Goal: Task Accomplishment & Management: Manage account settings

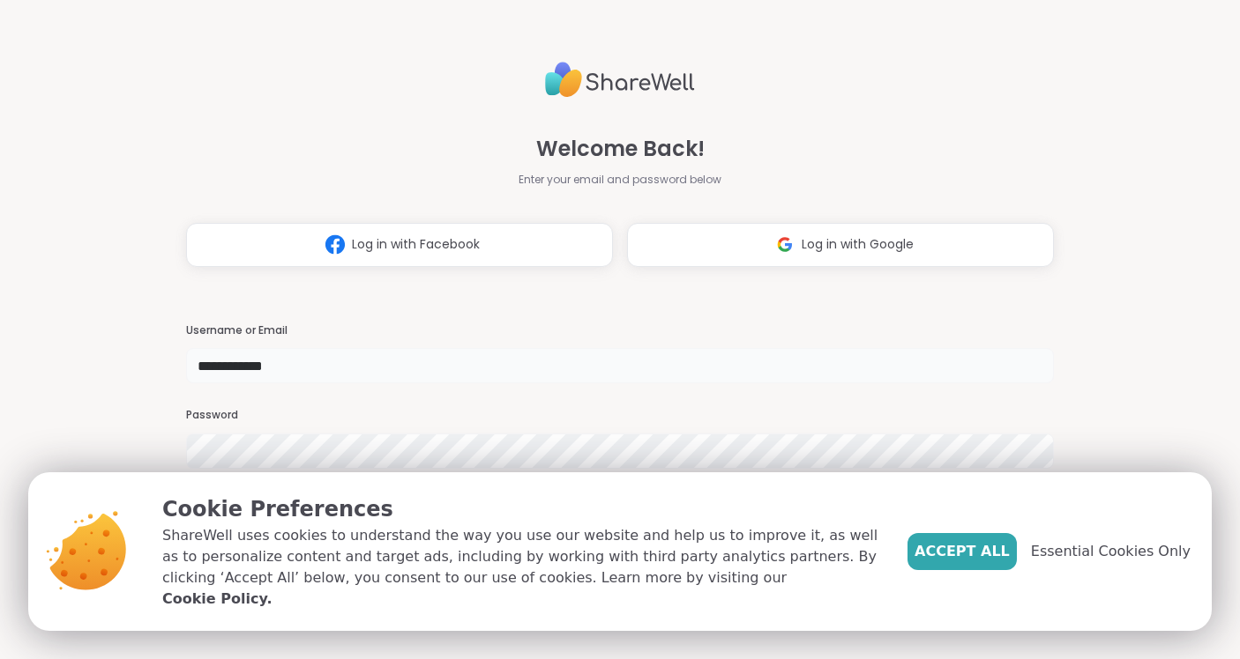
type input "**********"
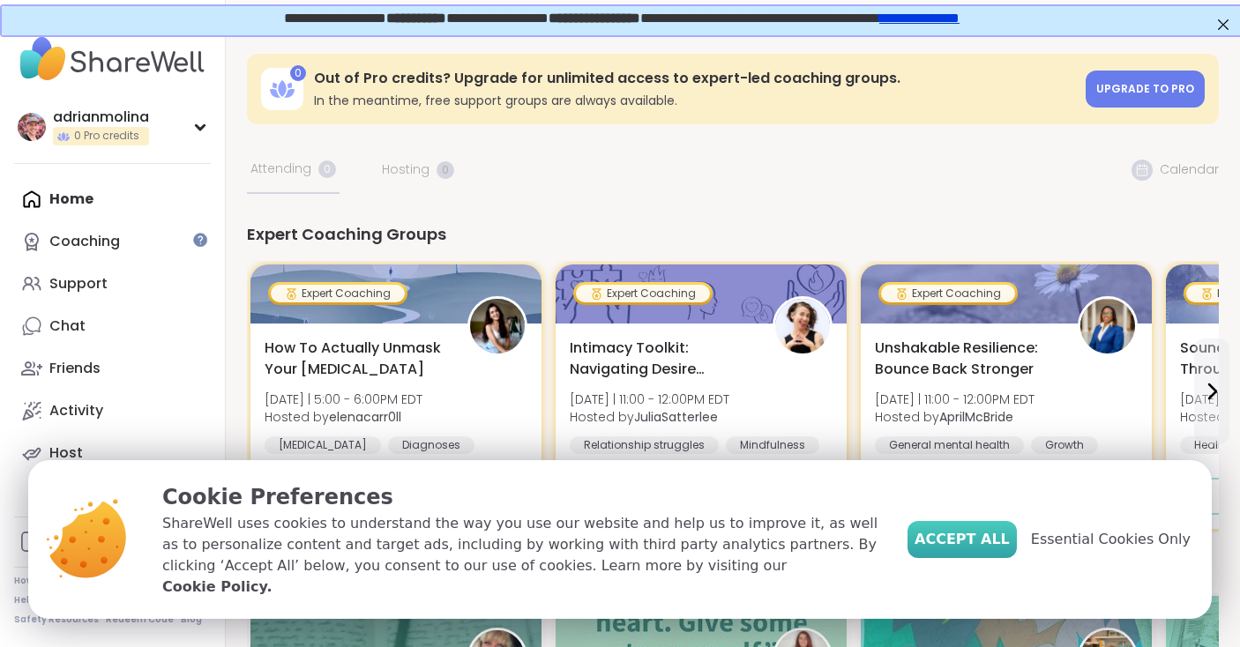
click at [991, 541] on span "Accept All" at bounding box center [961, 539] width 95 height 21
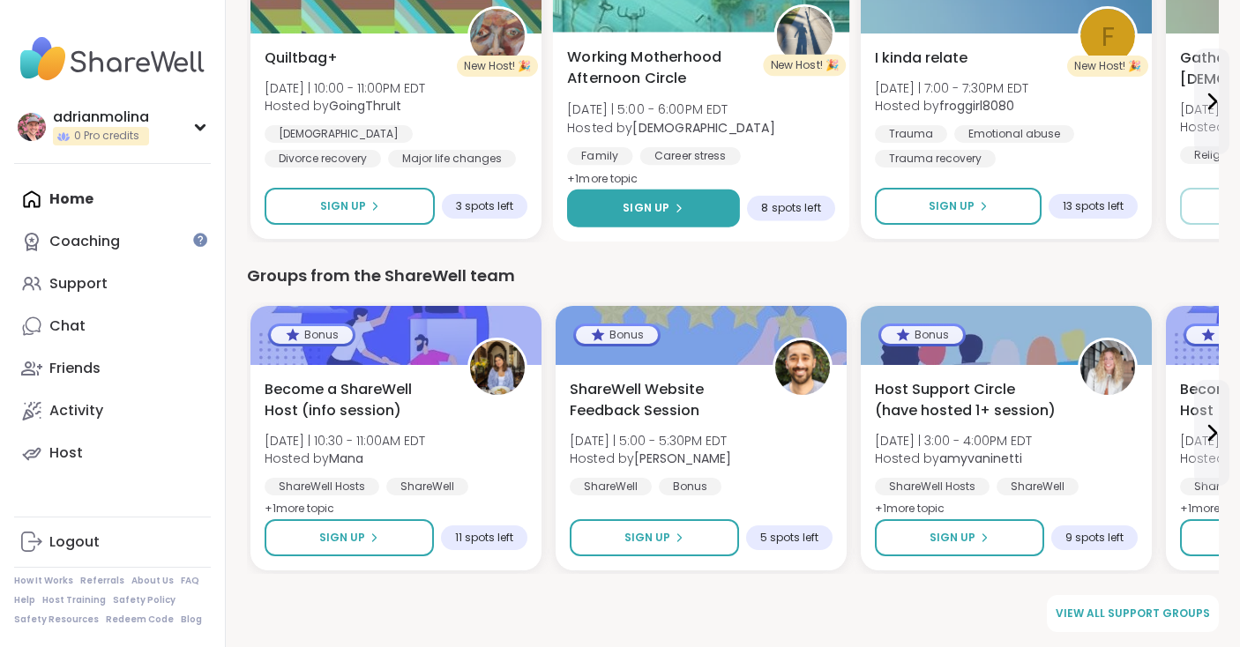
scroll to position [956, 0]
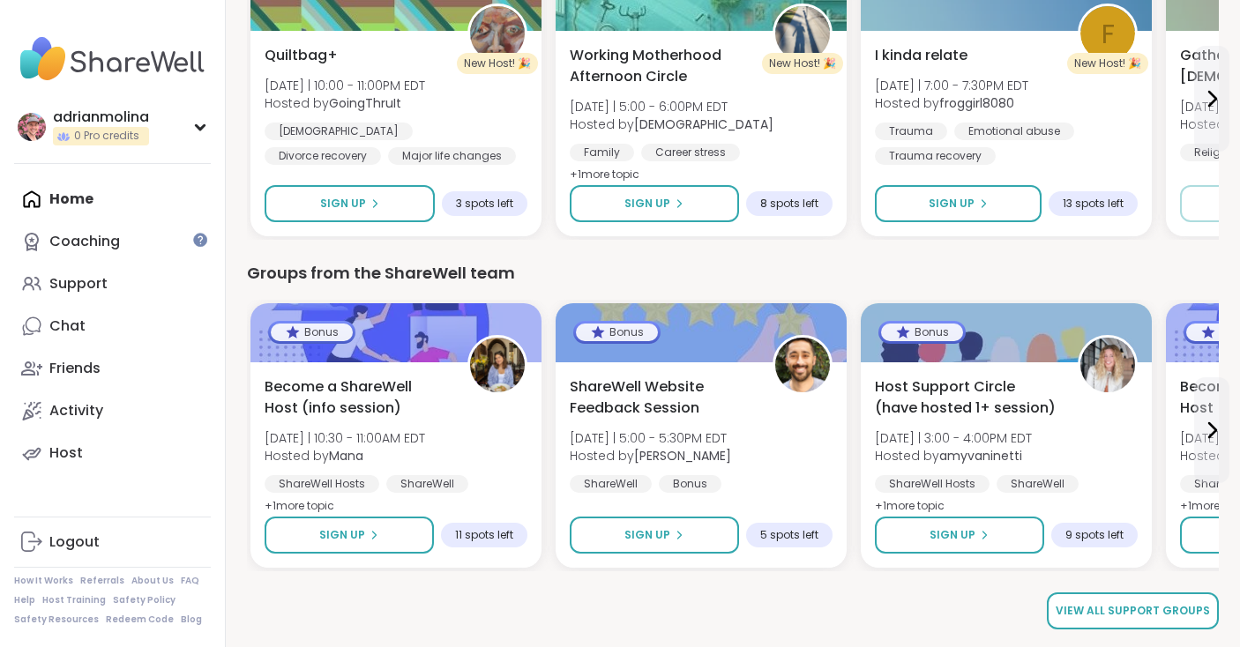
click at [1138, 600] on link "View all support groups" at bounding box center [1133, 610] width 172 height 37
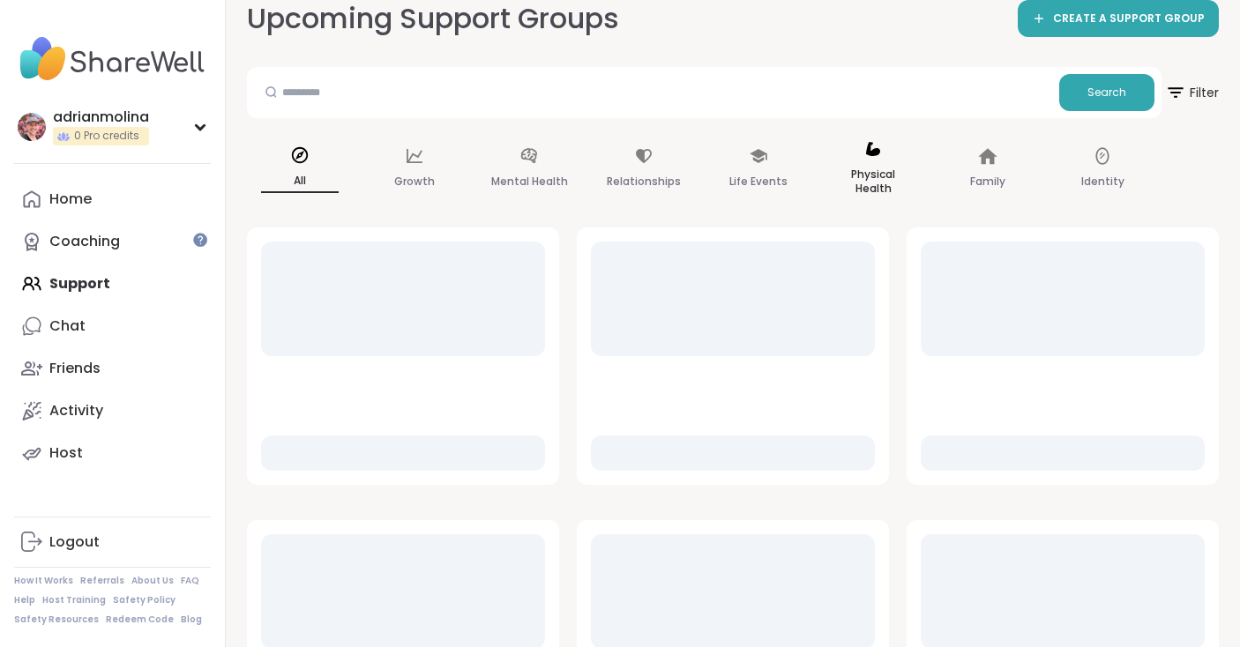
scroll to position [78, 0]
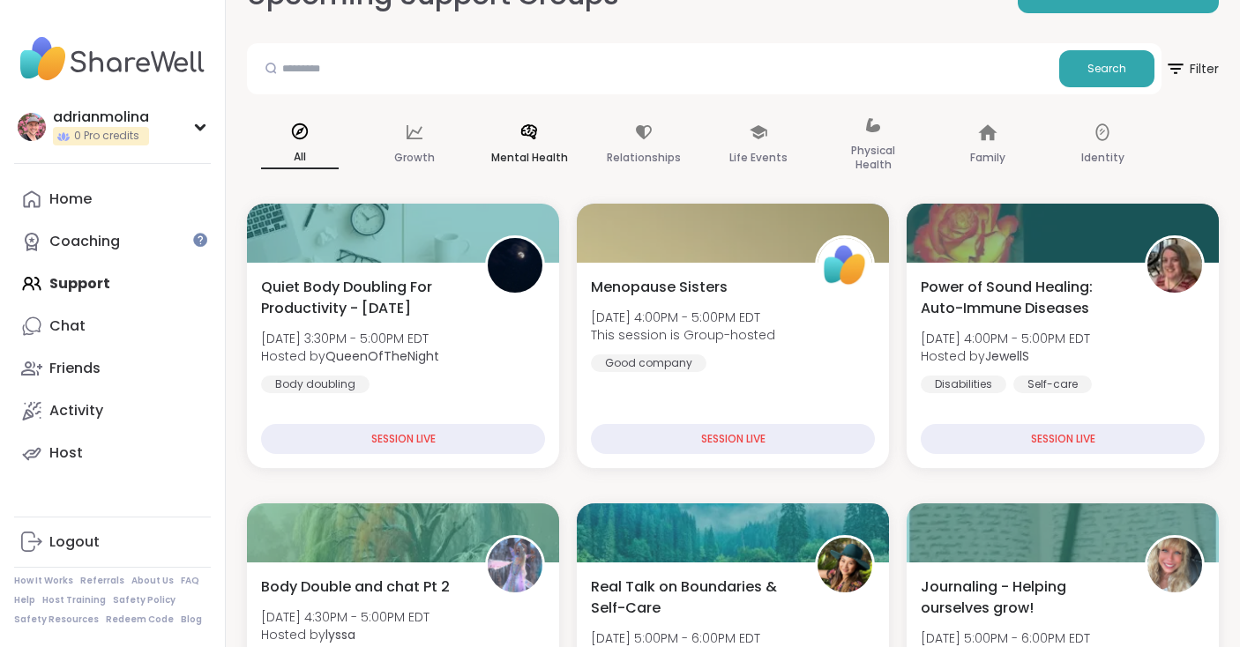
click at [522, 133] on icon at bounding box center [529, 131] width 16 height 15
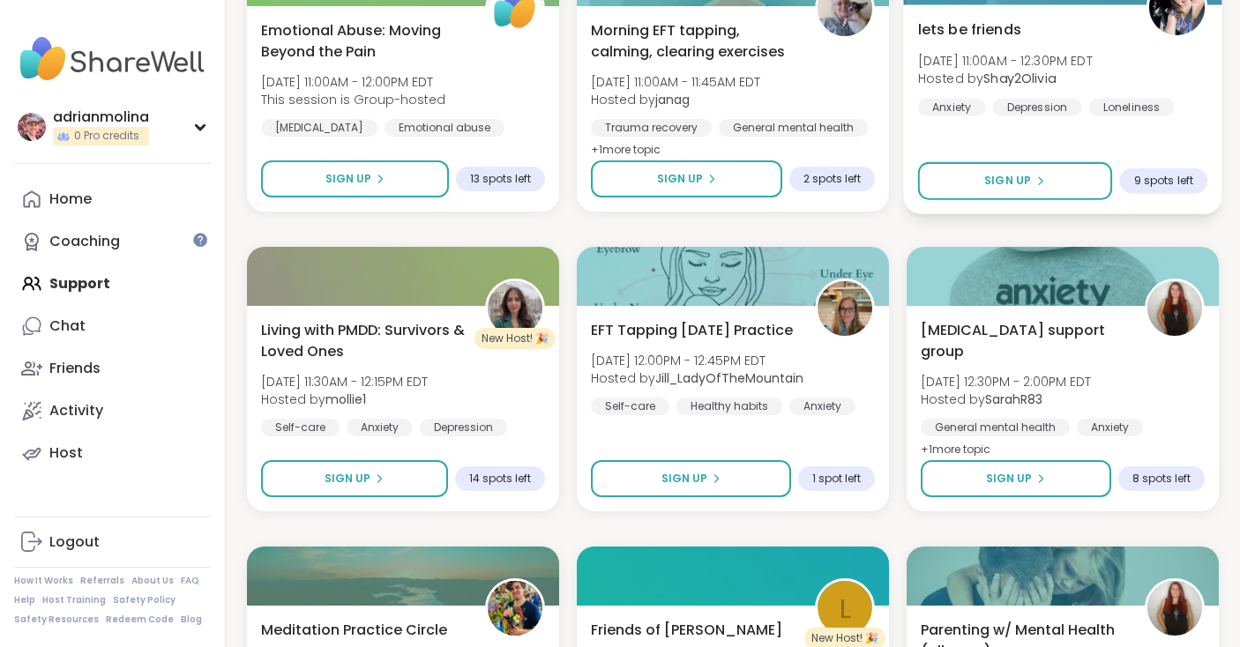
scroll to position [0, 0]
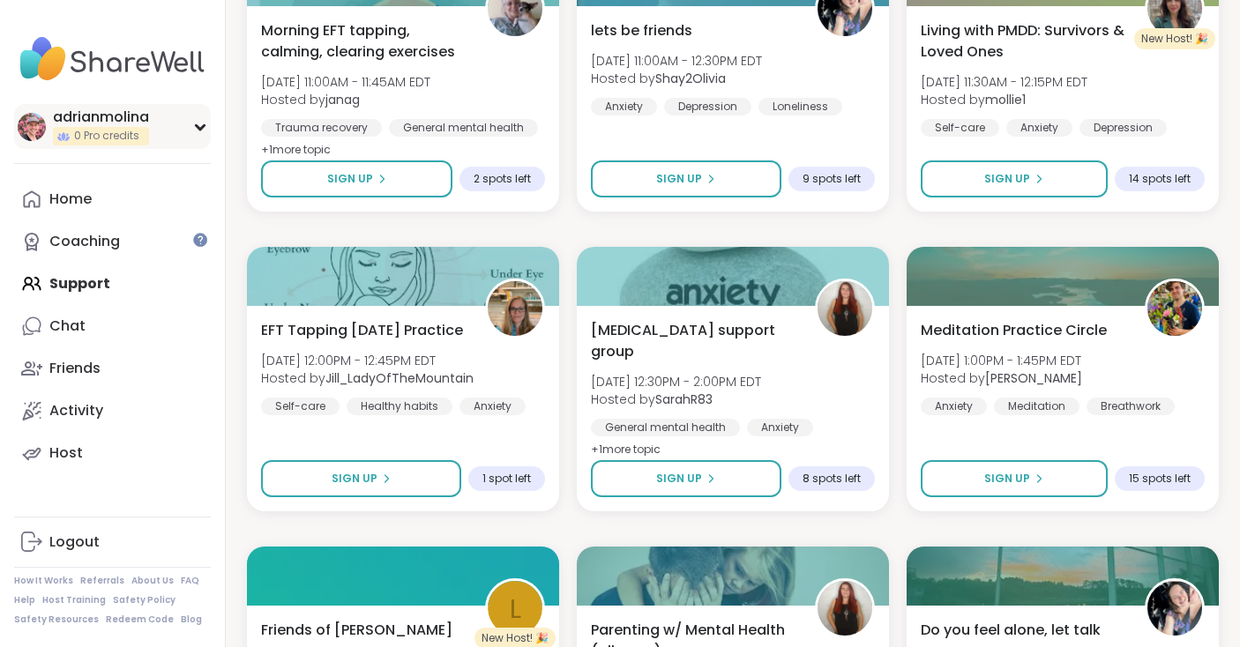
click at [84, 111] on div "adrianmolina" at bounding box center [101, 117] width 96 height 19
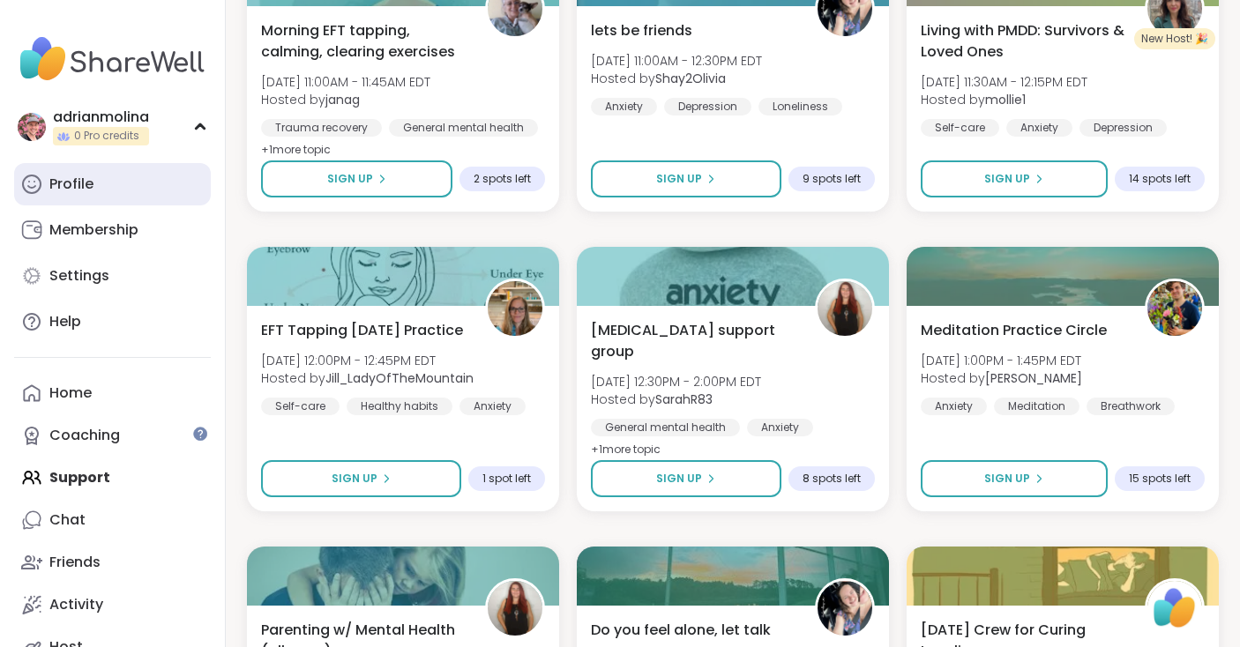
click at [107, 184] on link "Profile" at bounding box center [112, 184] width 197 height 42
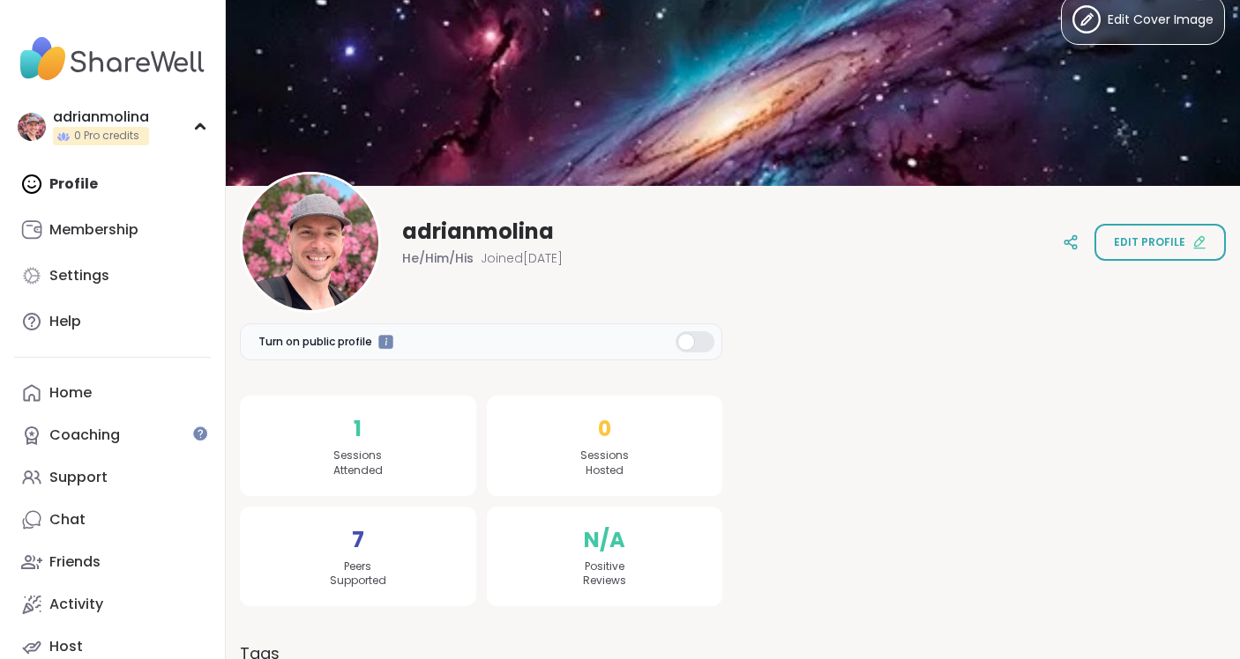
scroll to position [38, 0]
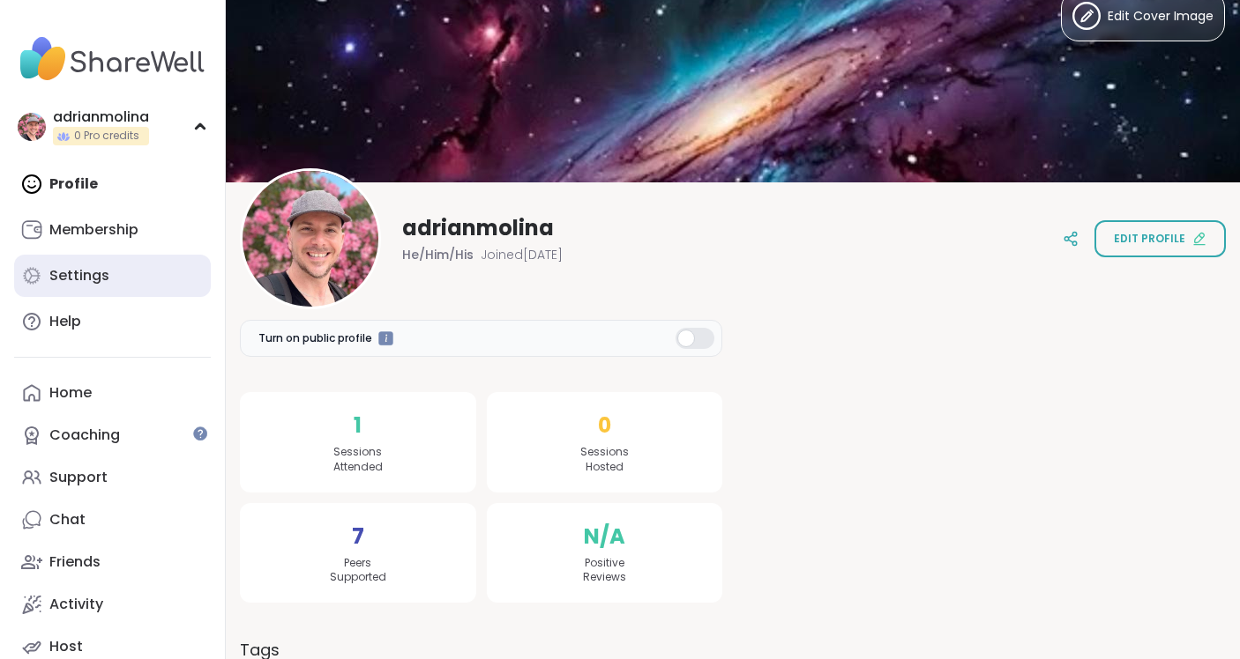
click at [93, 266] on div "Settings" at bounding box center [79, 275] width 60 height 19
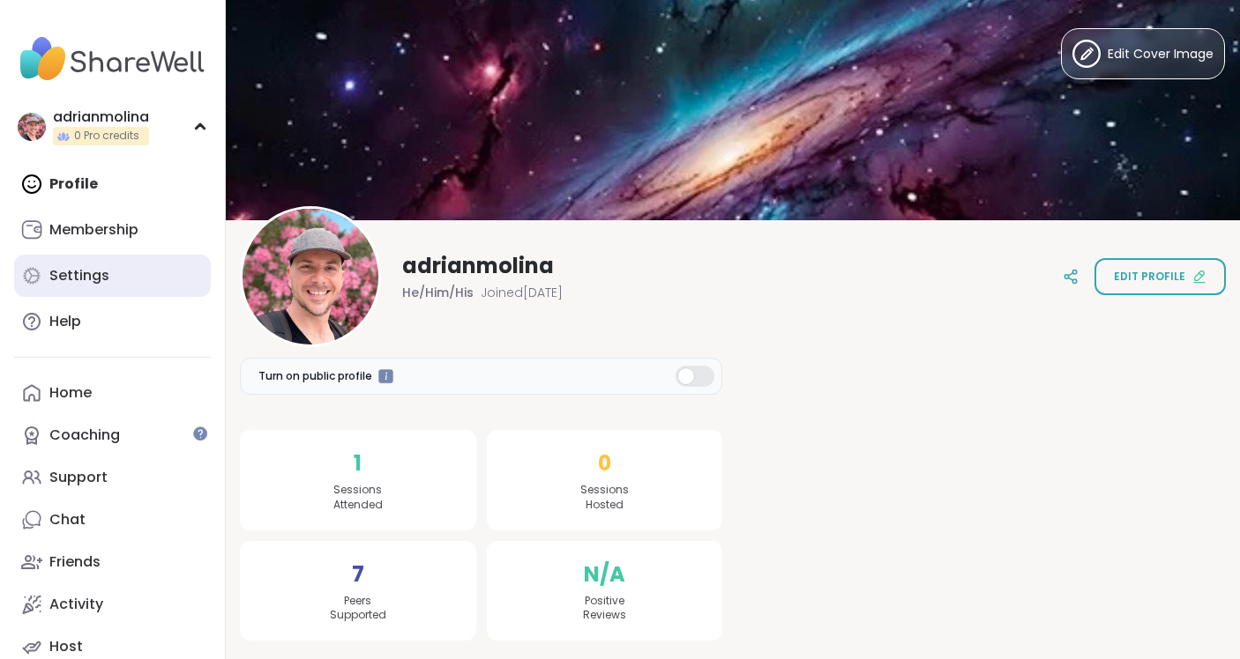
select select "**"
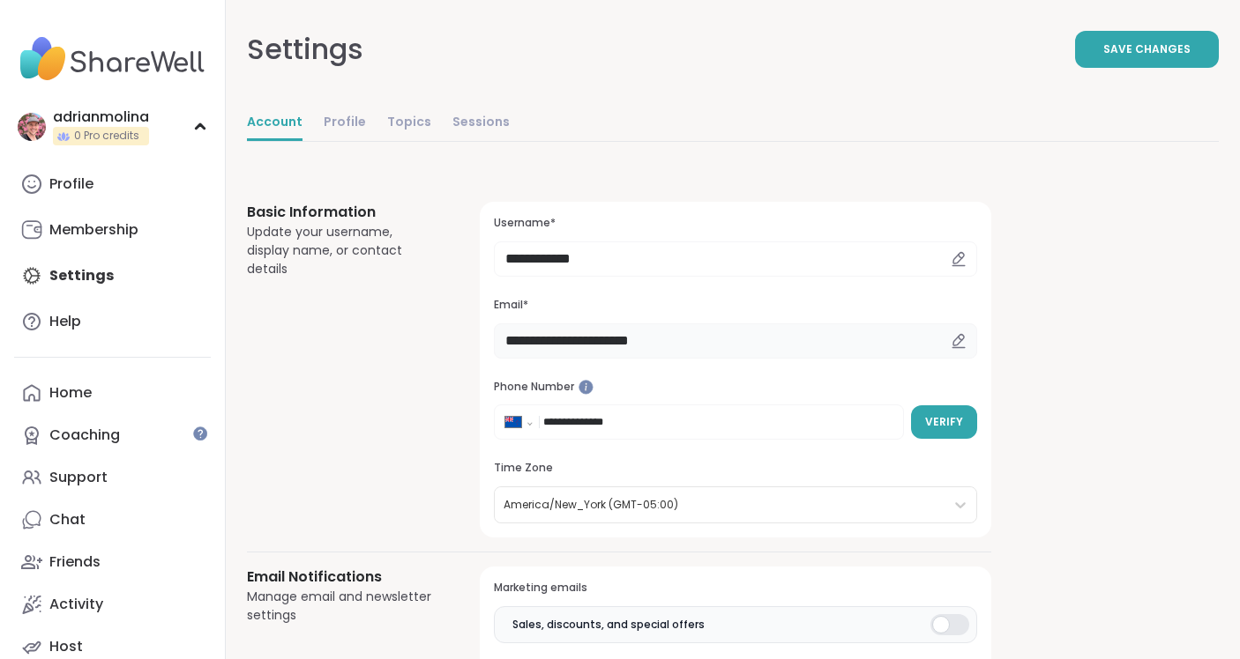
drag, startPoint x: 716, startPoint y: 334, endPoint x: 419, endPoint y: 322, distance: 297.4
